Goal: Find specific page/section

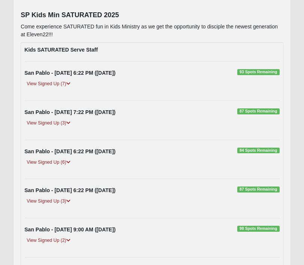
scroll to position [101, 0]
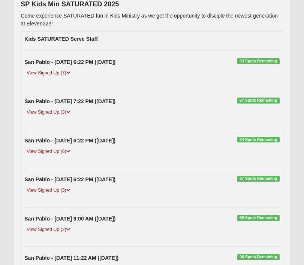
click at [70, 73] on icon at bounding box center [68, 73] width 4 height 4
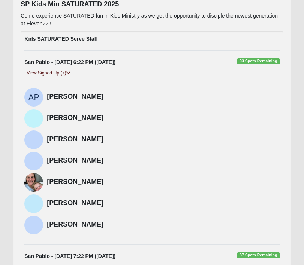
click at [70, 73] on icon at bounding box center [68, 73] width 4 height 4
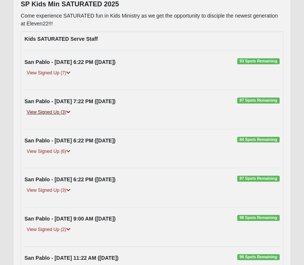
click at [70, 112] on icon at bounding box center [68, 112] width 4 height 4
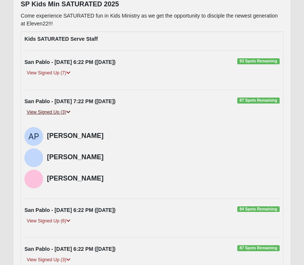
click at [70, 112] on icon at bounding box center [68, 112] width 4 height 4
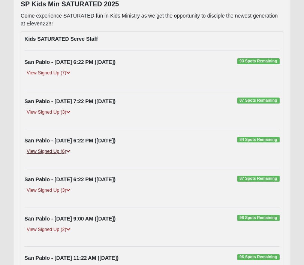
click at [70, 151] on icon at bounding box center [68, 151] width 4 height 4
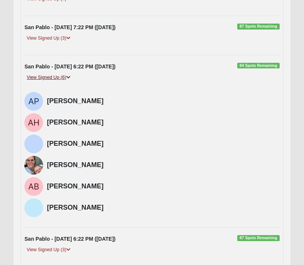
scroll to position [176, 0]
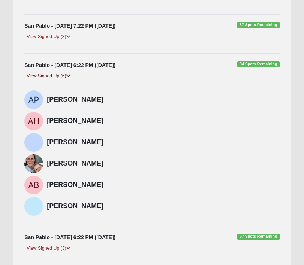
click at [70, 76] on icon at bounding box center [68, 76] width 4 height 4
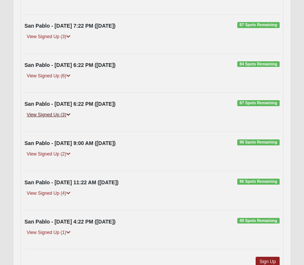
click at [70, 116] on icon at bounding box center [68, 115] width 4 height 4
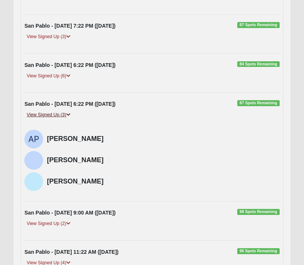
click at [70, 116] on icon at bounding box center [68, 115] width 4 height 4
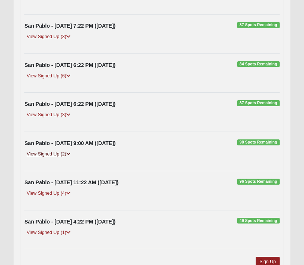
click at [70, 155] on icon at bounding box center [68, 154] width 4 height 4
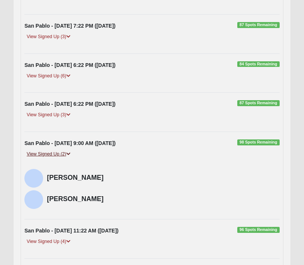
click at [70, 155] on icon at bounding box center [68, 154] width 4 height 4
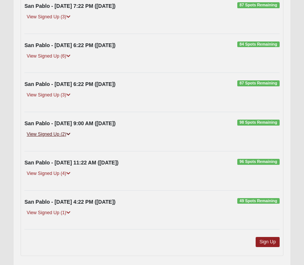
scroll to position [207, 0]
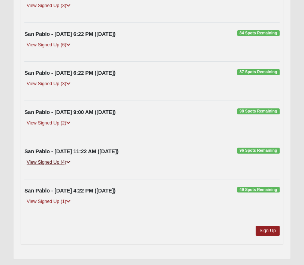
click at [69, 162] on icon at bounding box center [68, 162] width 4 height 4
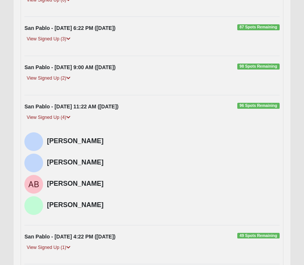
scroll to position [252, 0]
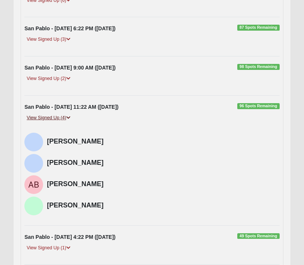
click at [69, 118] on icon at bounding box center [68, 118] width 4 height 4
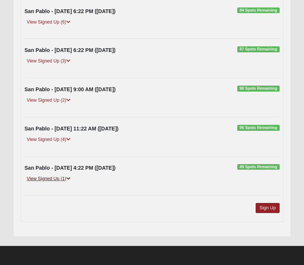
click at [69, 178] on icon at bounding box center [68, 179] width 4 height 4
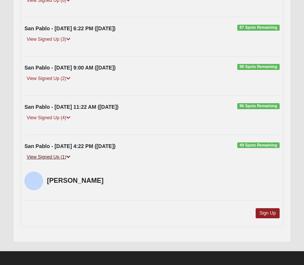
click at [69, 157] on icon at bounding box center [68, 157] width 4 height 4
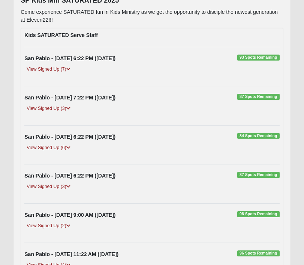
scroll to position [0, 0]
